Goal: Task Accomplishment & Management: Use online tool/utility

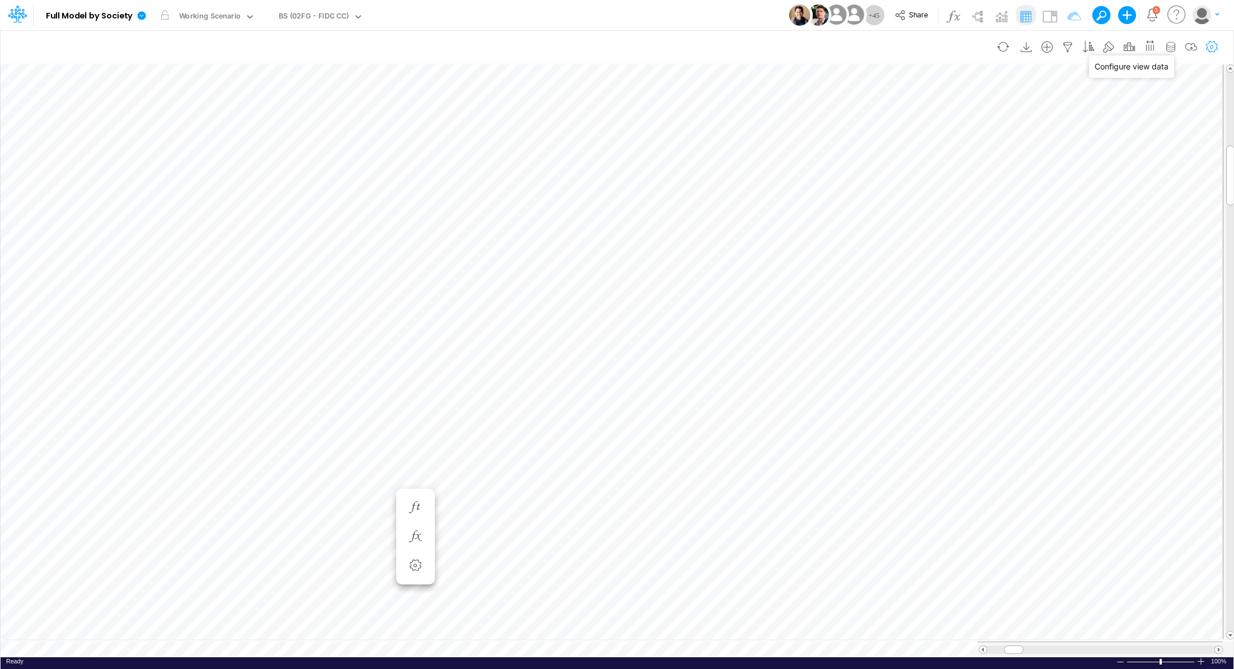
scroll to position [5, 1]
click at [1209, 48] on icon "button" at bounding box center [1207, 47] width 17 height 12
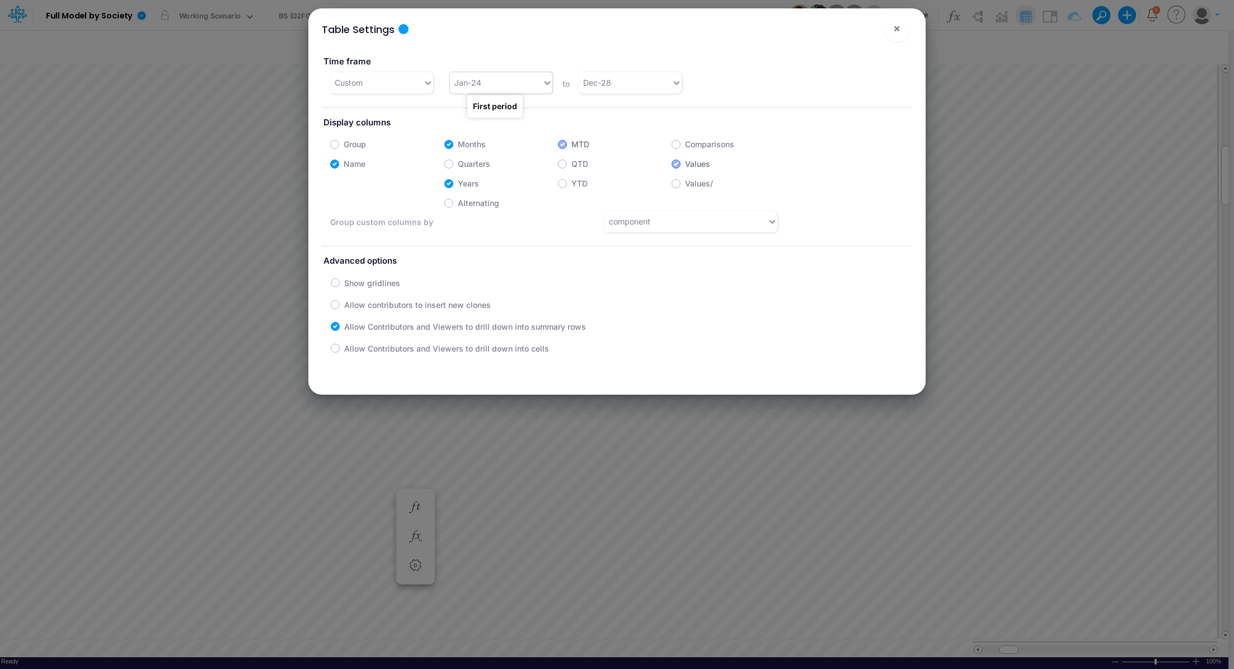
click at [478, 77] on div "Jan-24" at bounding box center [467, 83] width 27 height 12
click at [518, 224] on div "Dec-23" at bounding box center [500, 228] width 102 height 21
click at [895, 30] on span "×" at bounding box center [896, 27] width 7 height 13
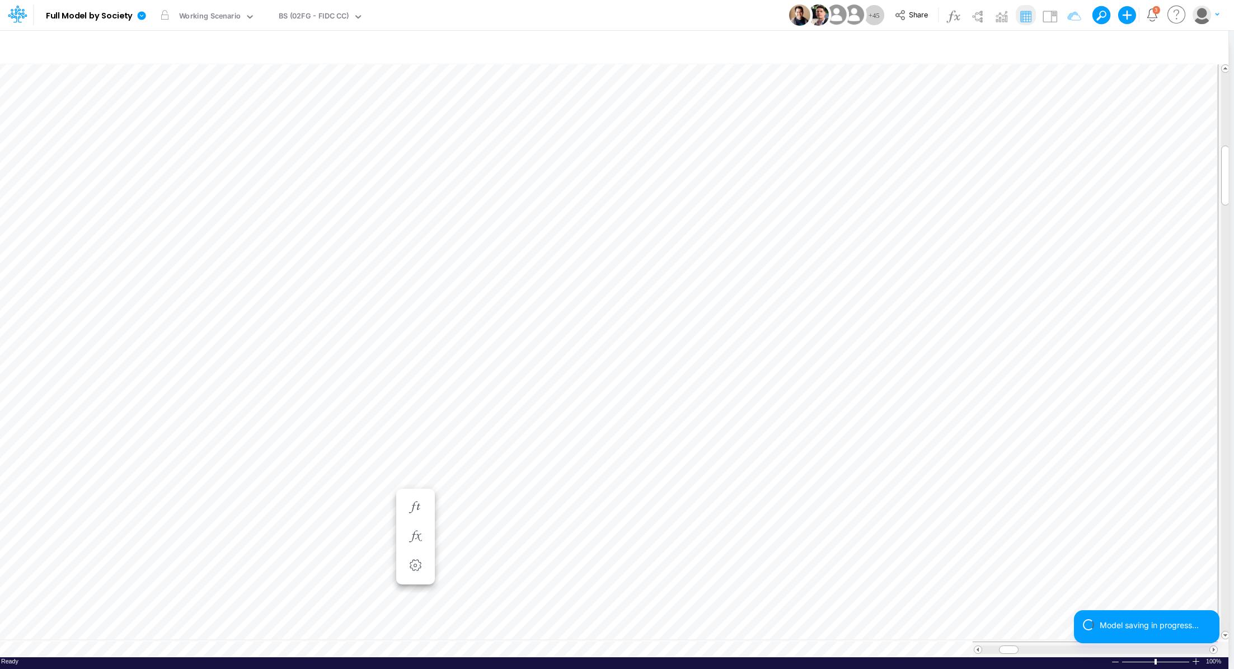
drag, startPoint x: 1009, startPoint y: 650, endPoint x: 987, endPoint y: 650, distance: 21.8
click at [987, 650] on div at bounding box center [1095, 649] width 245 height 16
drag, startPoint x: 1004, startPoint y: 645, endPoint x: 976, endPoint y: 646, distance: 28.0
click at [976, 646] on div at bounding box center [1096, 649] width 244 height 8
